Goal: Find contact information: Find contact information

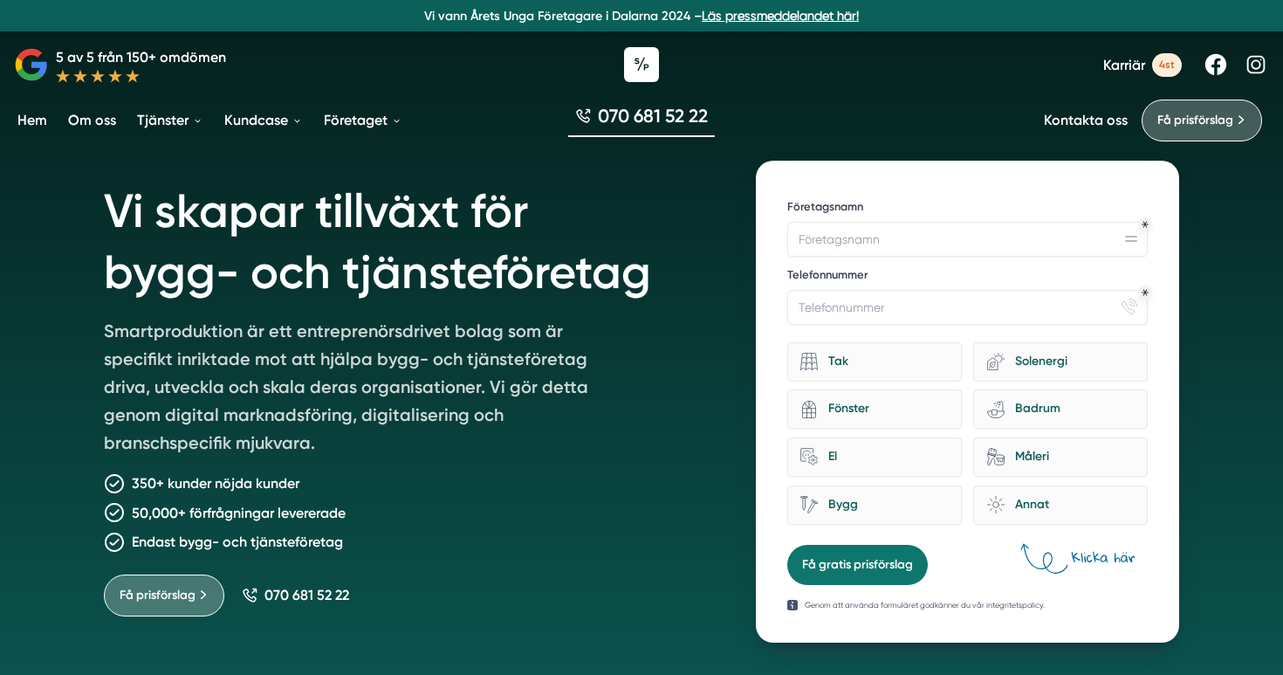
click at [918, 136] on div "070 681 52 22" at bounding box center [641, 120] width 1283 height 58
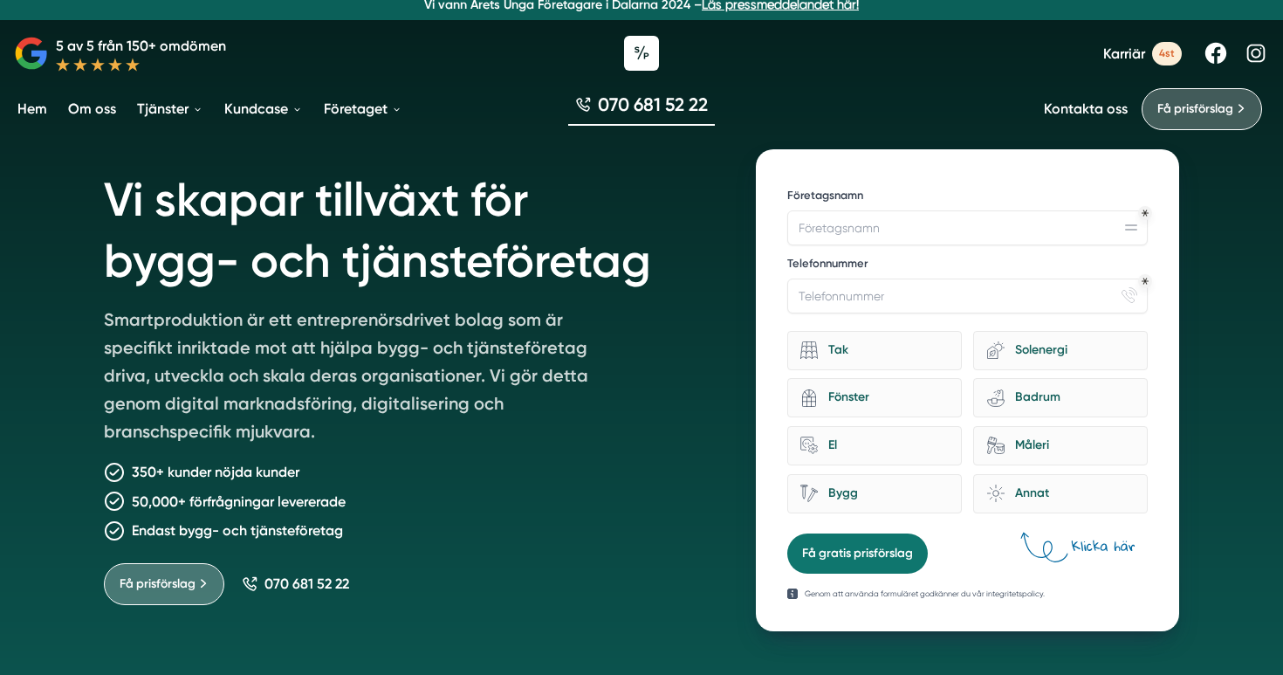
scroll to position [24, 0]
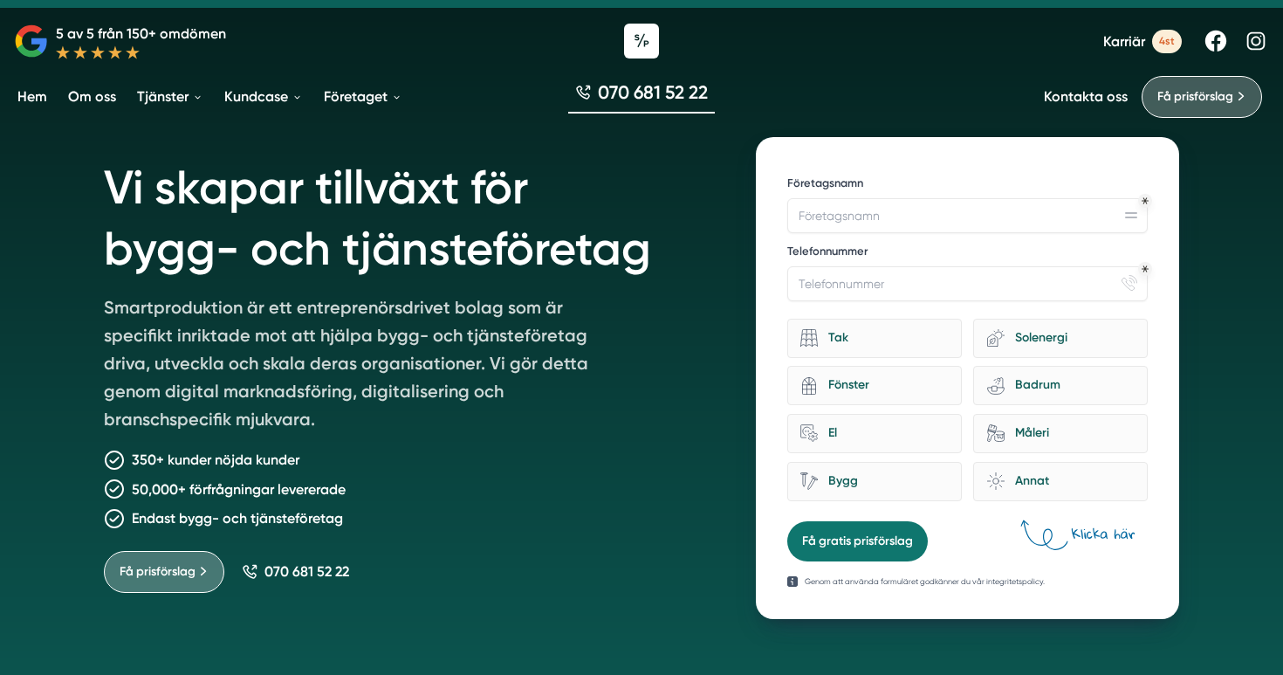
click at [93, 94] on link "Om oss" at bounding box center [92, 96] width 55 height 45
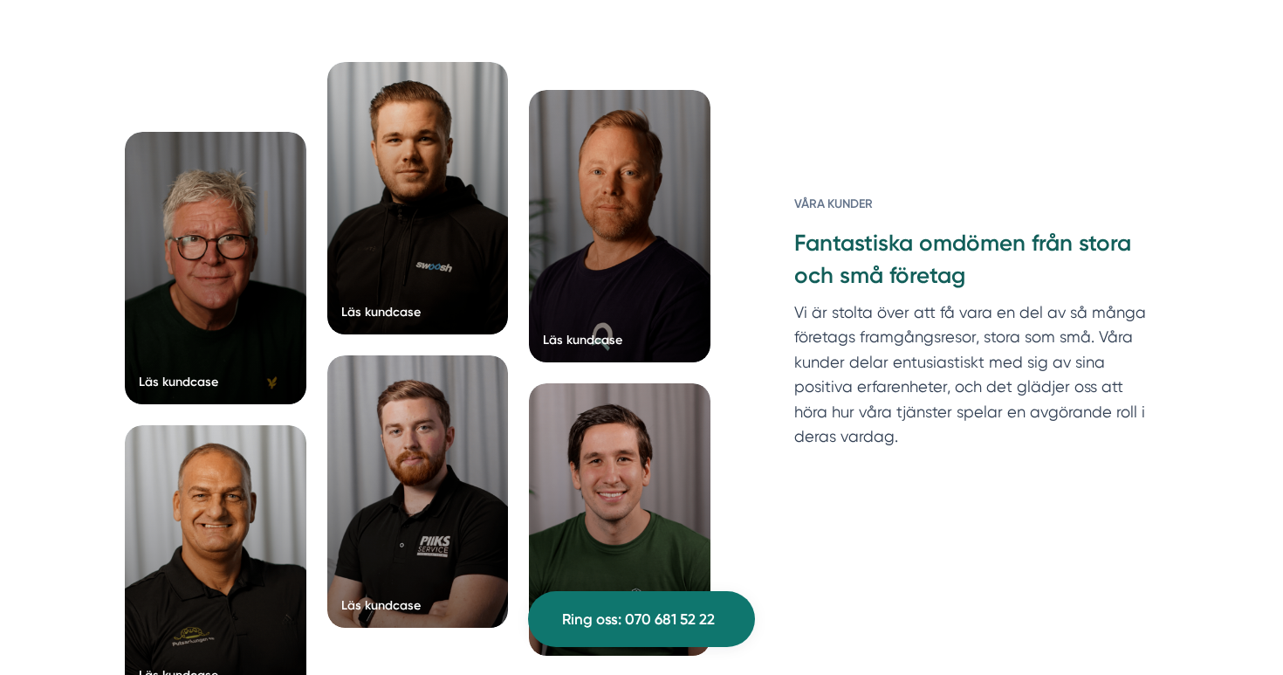
scroll to position [3971, 0]
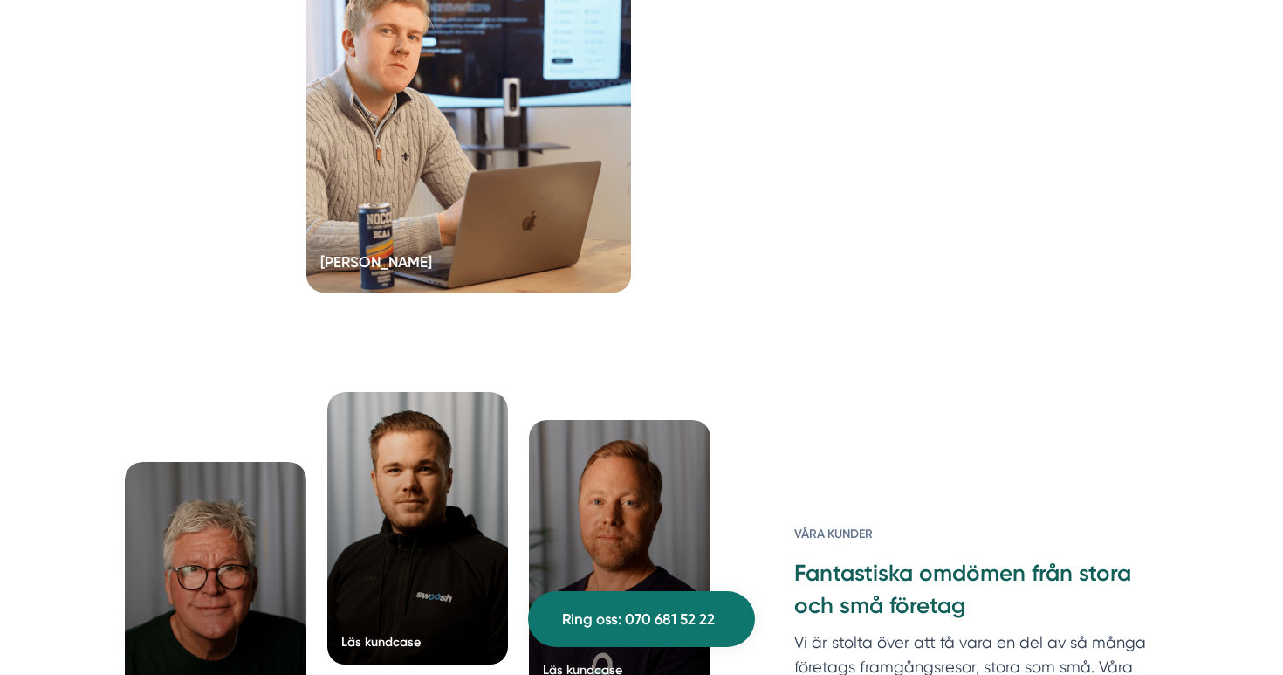
click at [566, 292] on div at bounding box center [468, 100] width 325 height 384
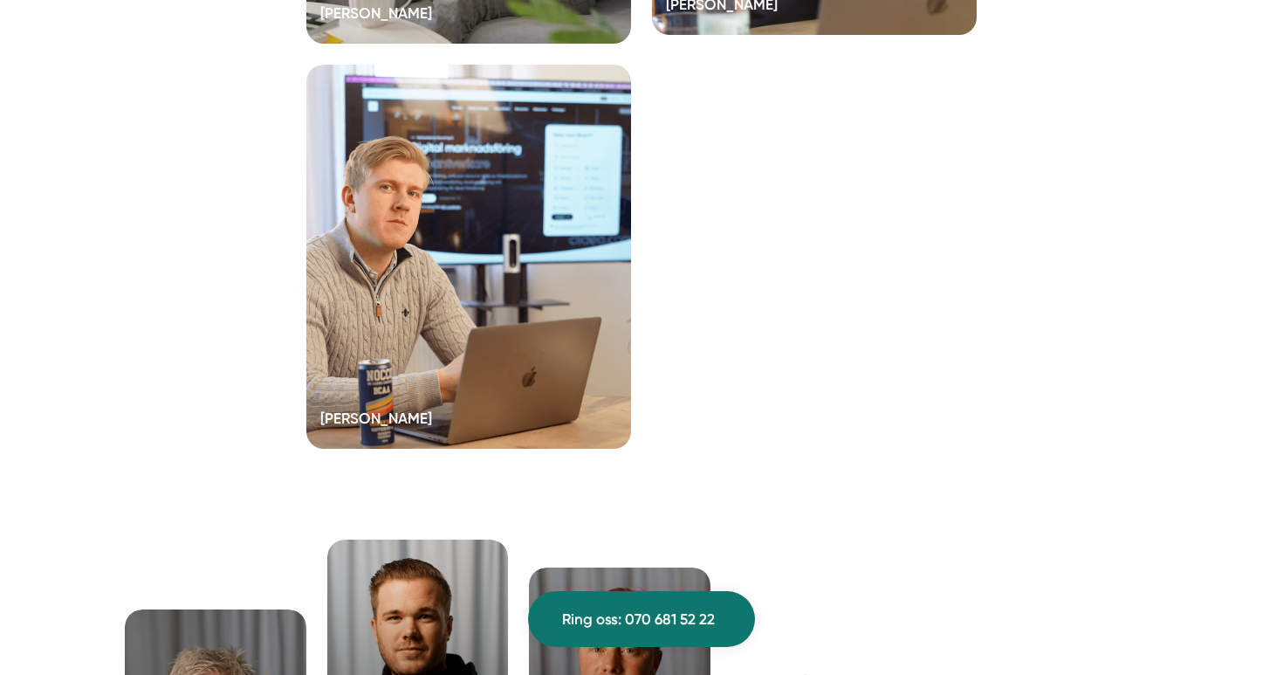
scroll to position [3806, 0]
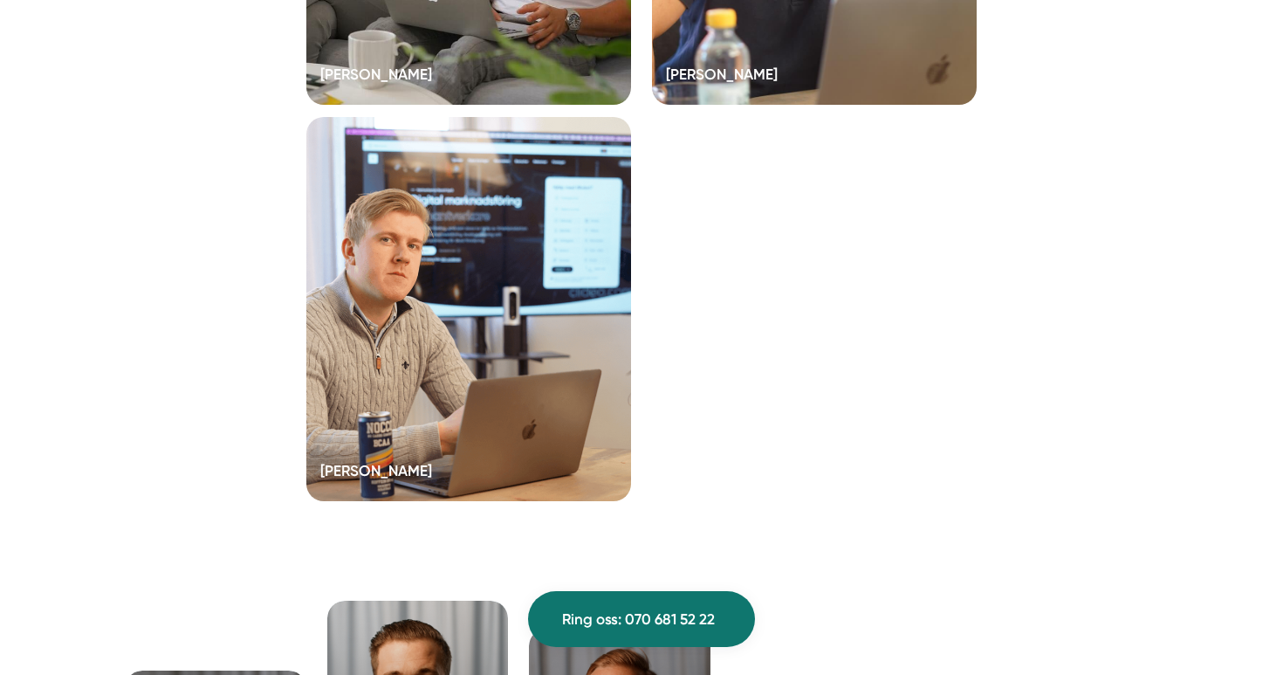
scroll to position [3751, 0]
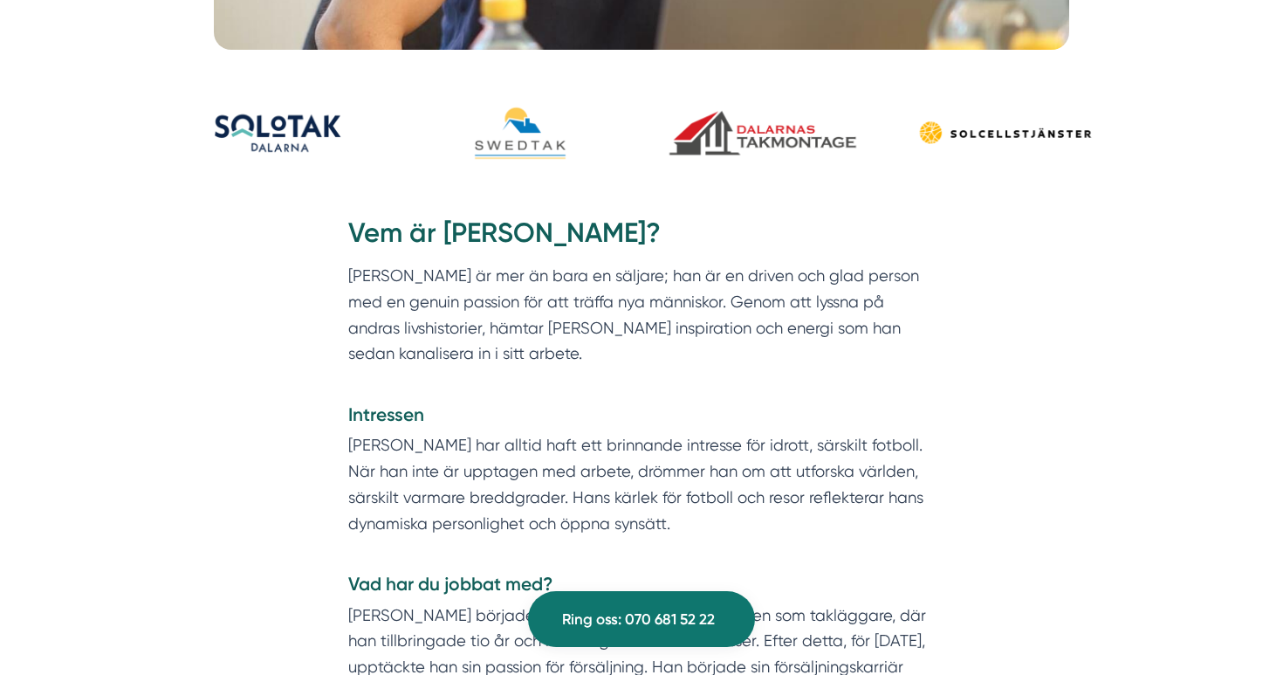
scroll to position [523, 0]
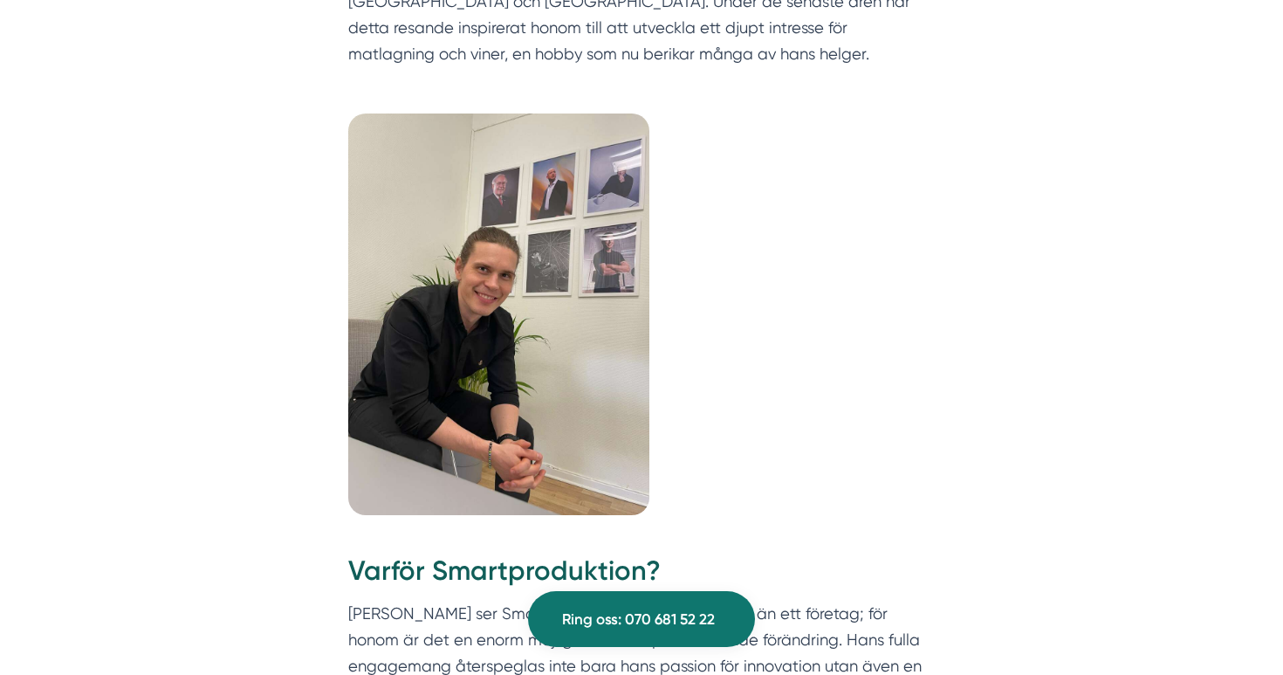
scroll to position [813, 0]
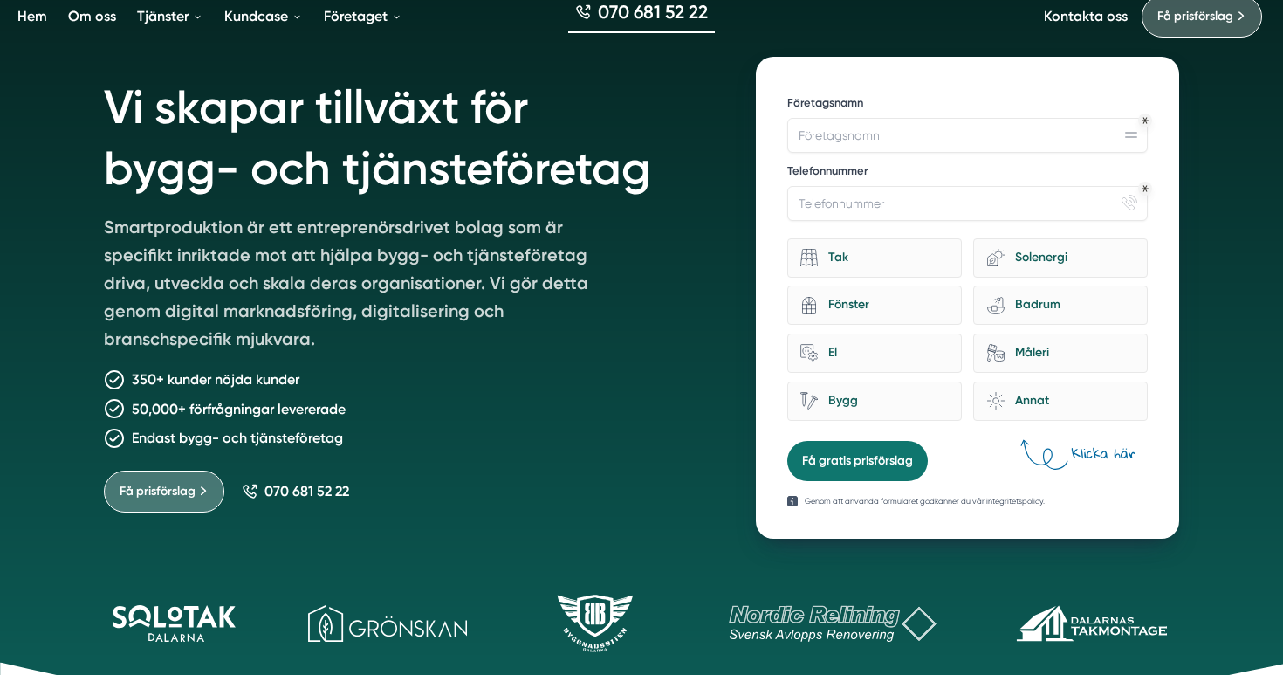
scroll to position [106, 0]
